Goal: Obtain resource: Obtain resource

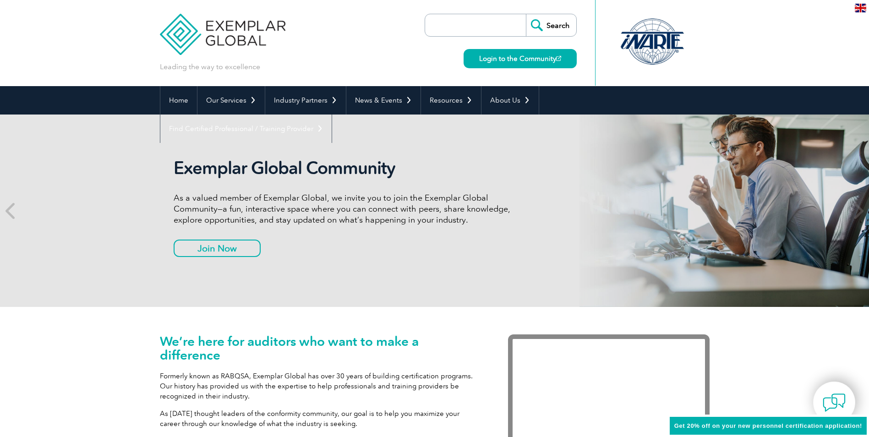
scroll to position [46, 0]
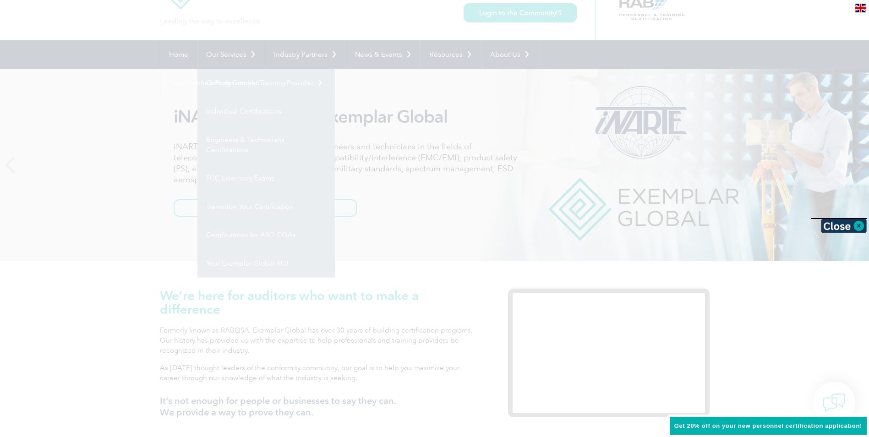
click at [230, 52] on div at bounding box center [434, 218] width 869 height 437
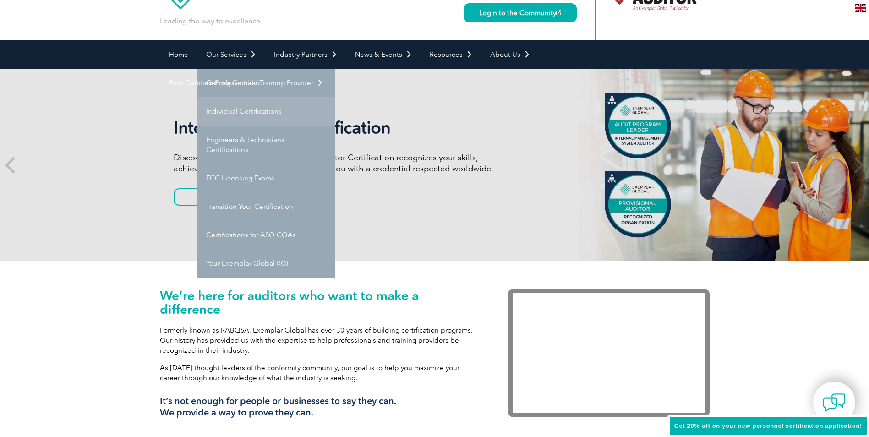
click at [242, 110] on link "Individual Certifications" at bounding box center [265, 111] width 137 height 28
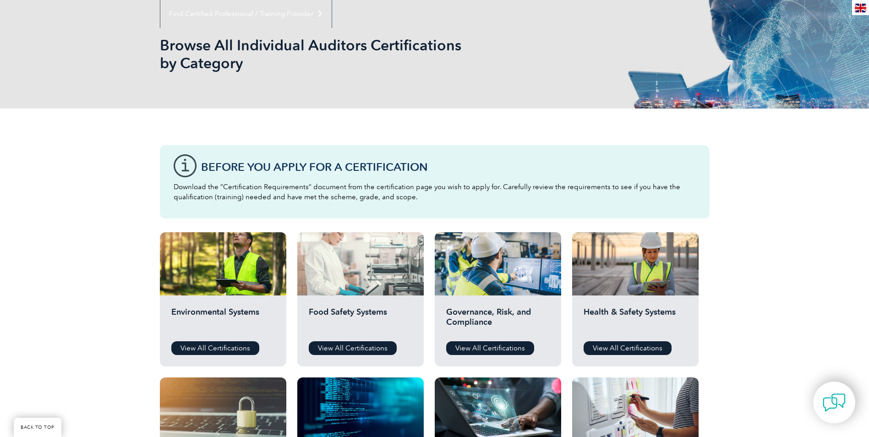
scroll to position [137, 0]
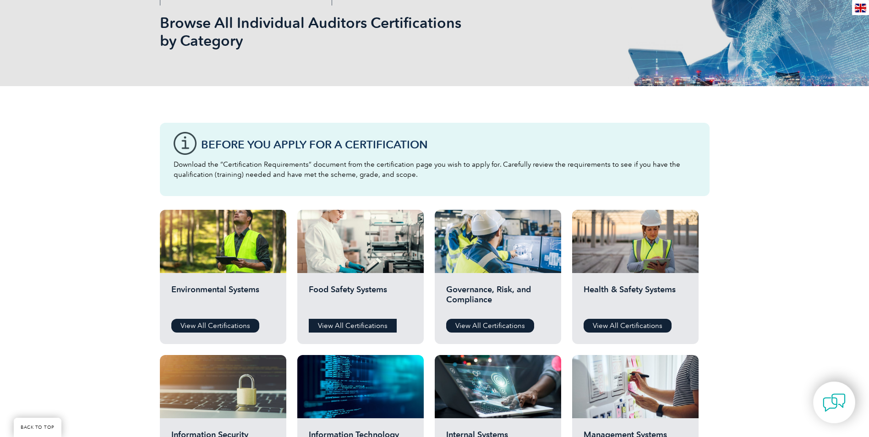
click at [356, 324] on link "View All Certifications" at bounding box center [353, 326] width 88 height 14
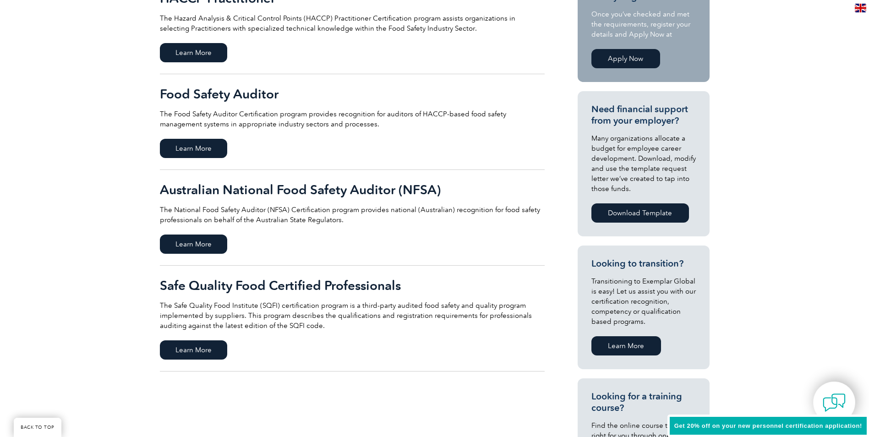
scroll to position [275, 0]
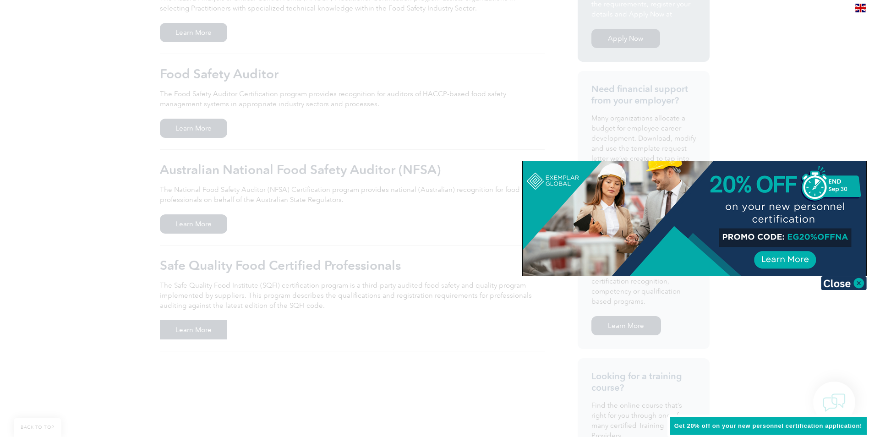
click at [176, 329] on div at bounding box center [434, 218] width 869 height 437
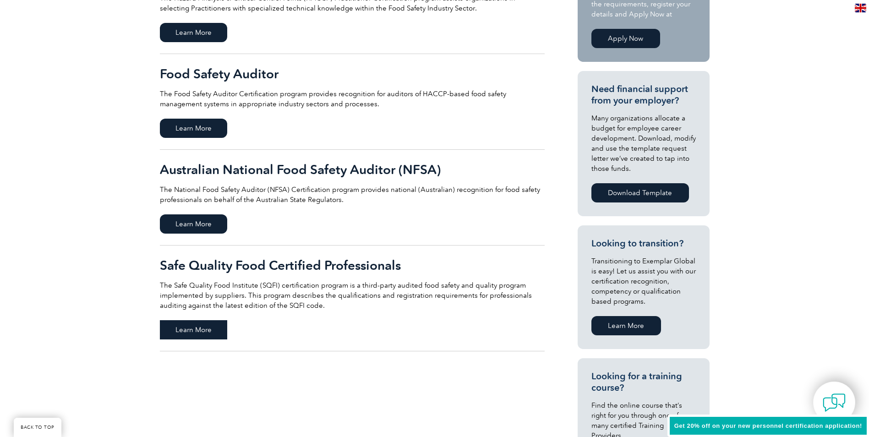
click at [206, 330] on span "Learn More" at bounding box center [193, 329] width 67 height 19
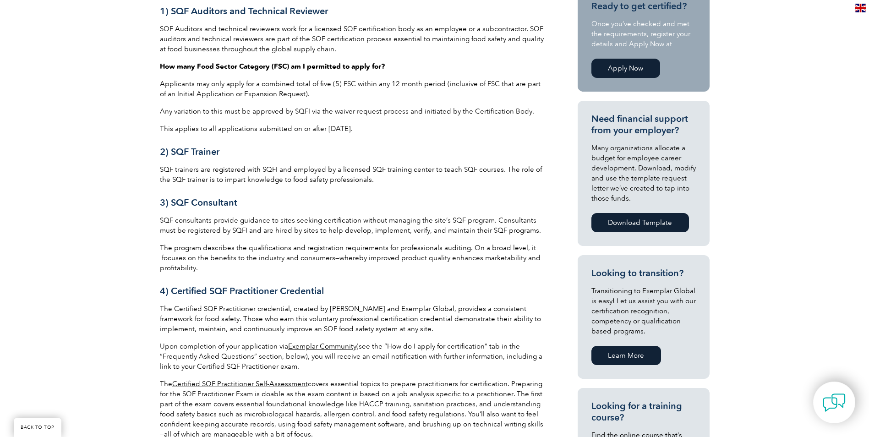
scroll to position [128, 0]
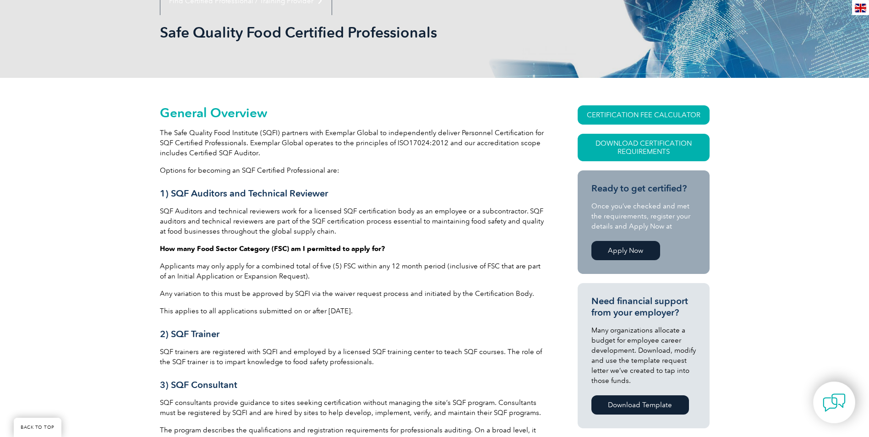
click at [624, 249] on link "Apply Now" at bounding box center [625, 250] width 69 height 19
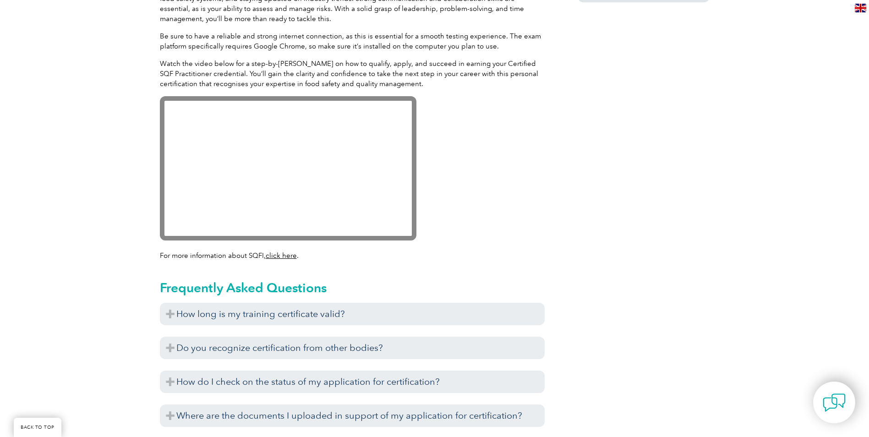
scroll to position [870, 0]
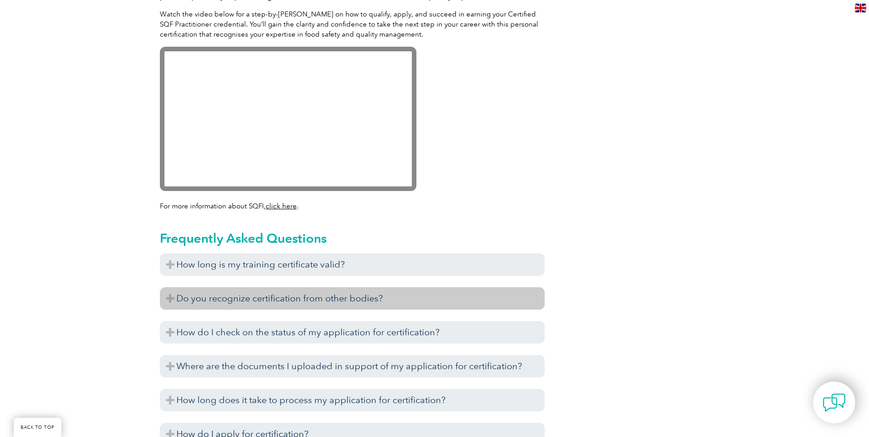
click at [316, 302] on h3 "Do you recognize certification from other bodies?" at bounding box center [352, 298] width 385 height 22
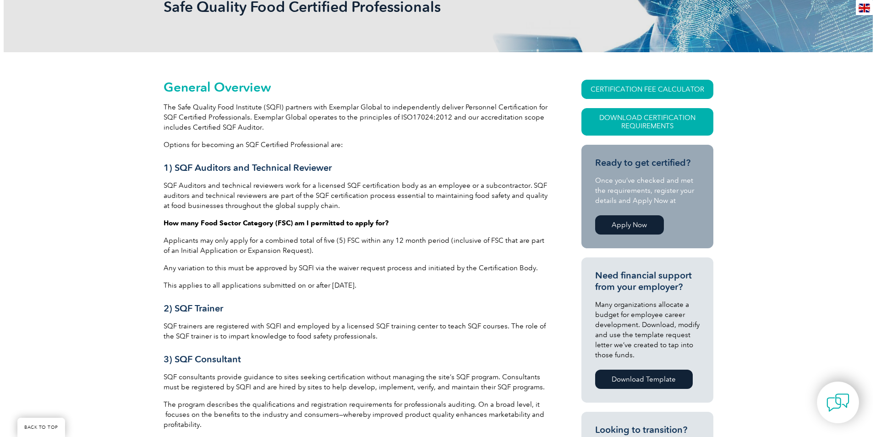
scroll to position [137, 0]
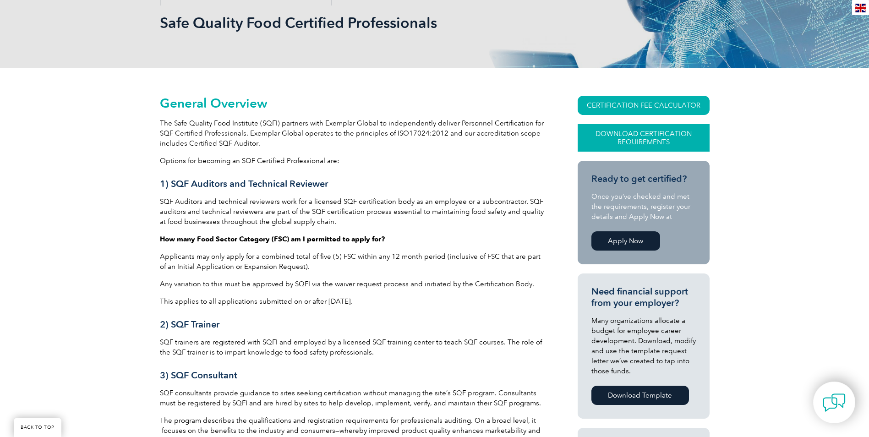
click at [640, 138] on link "Download Certification Requirements" at bounding box center [644, 137] width 132 height 27
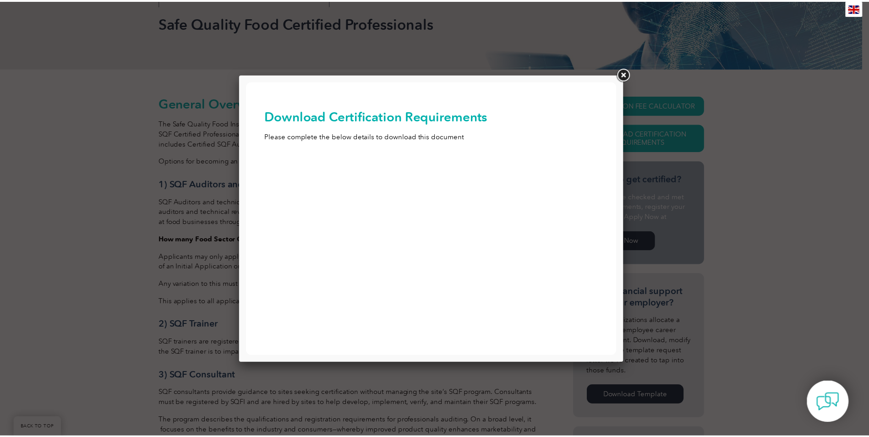
scroll to position [0, 0]
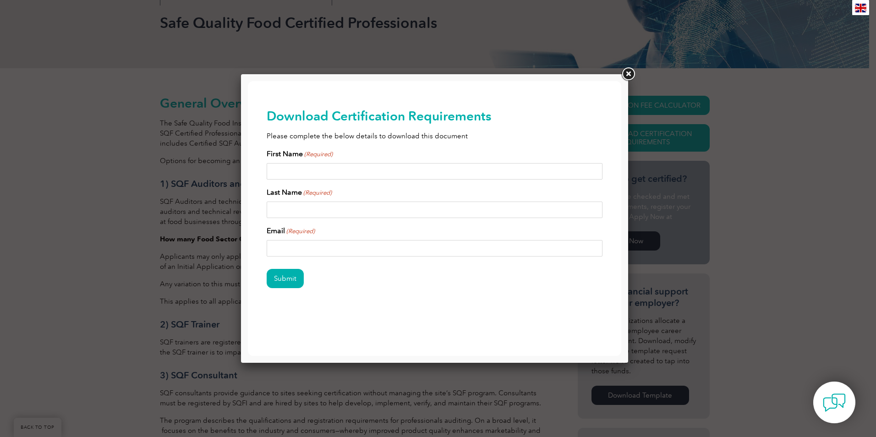
click at [629, 76] on link at bounding box center [628, 74] width 16 height 16
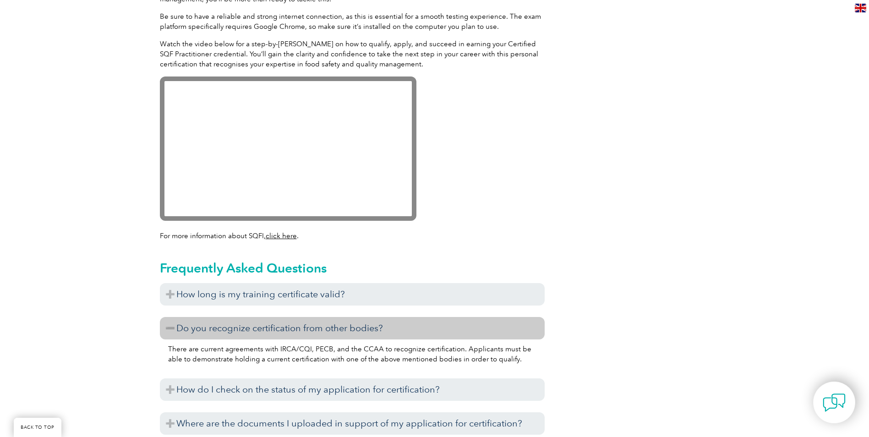
scroll to position [825, 0]
